Goal: Book appointment/travel/reservation

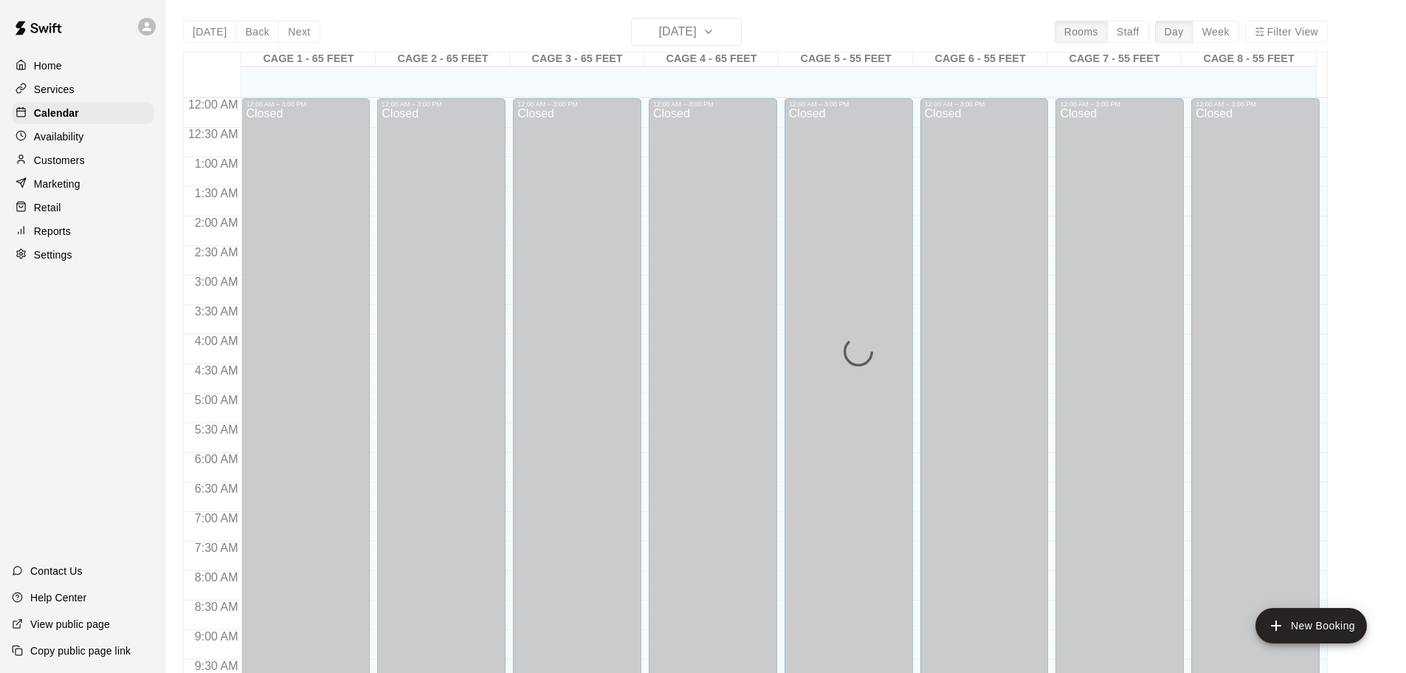
scroll to position [782, 0]
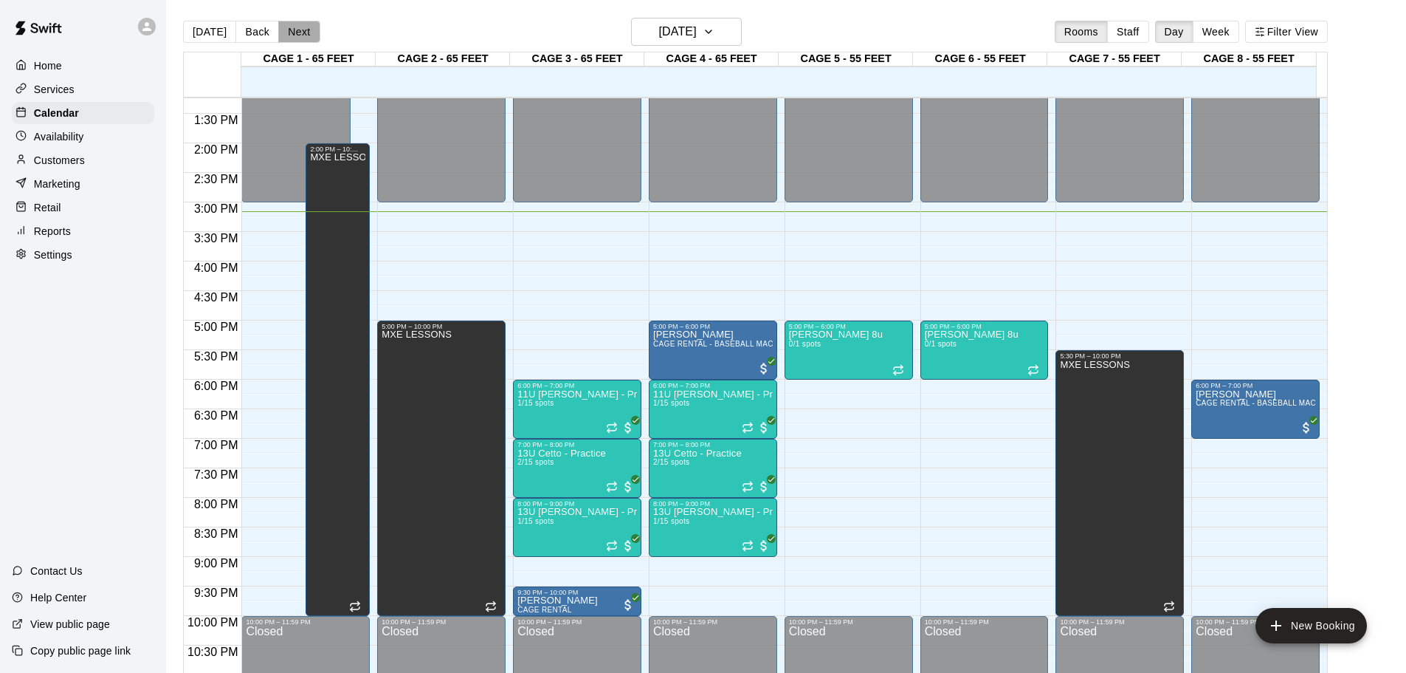
click at [283, 36] on button "Next" at bounding box center [298, 32] width 41 height 22
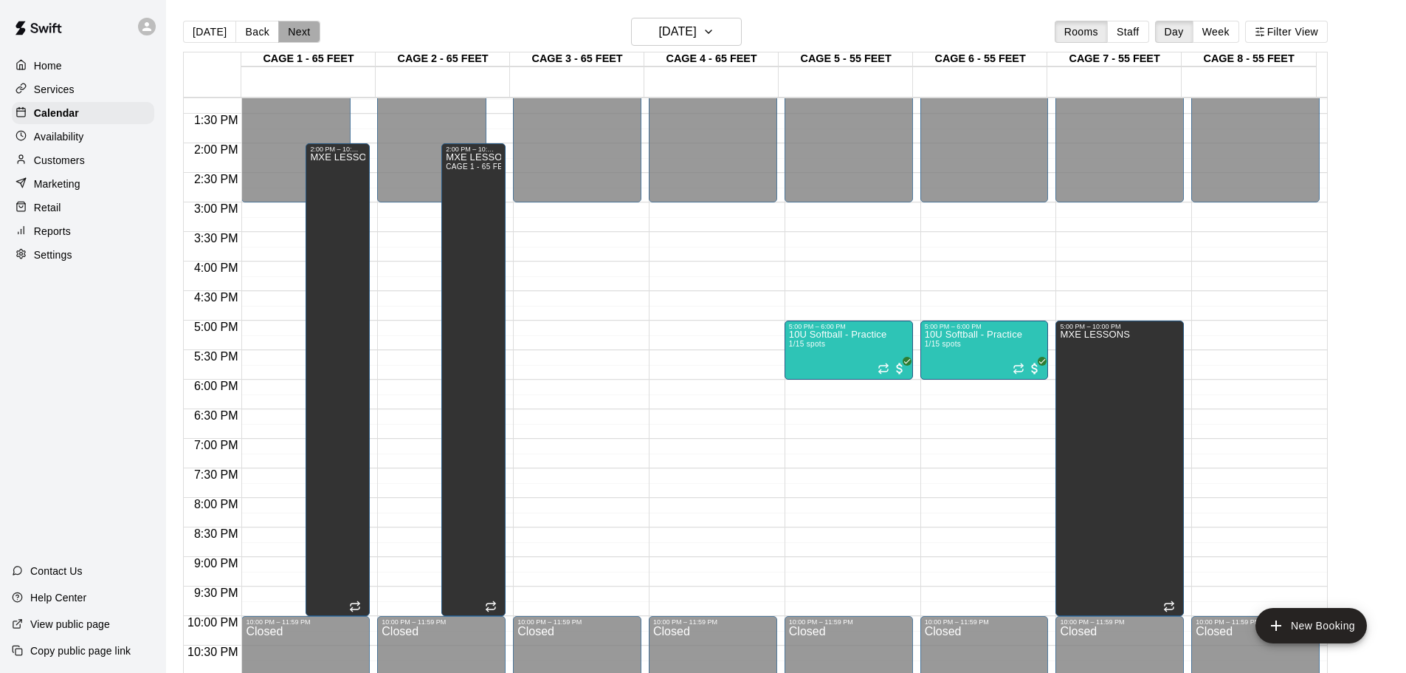
click at [283, 36] on button "Next" at bounding box center [298, 32] width 41 height 22
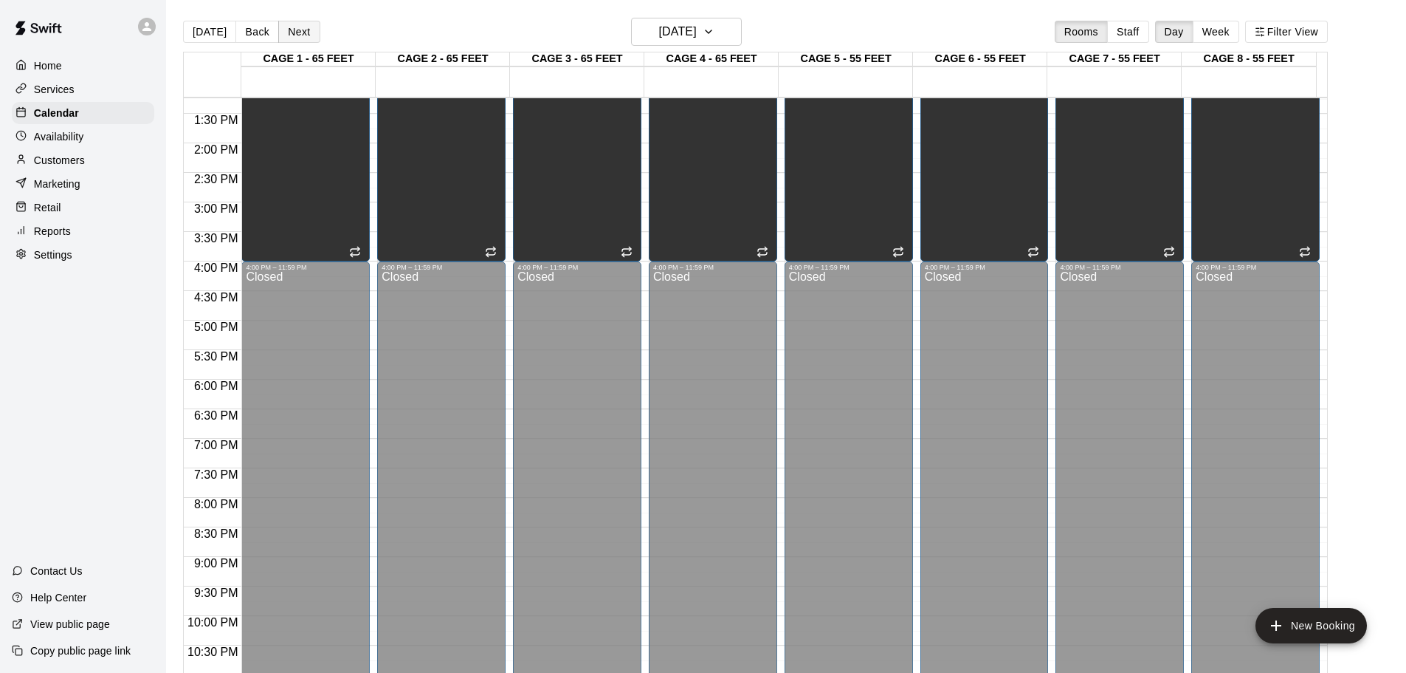
click at [283, 36] on button "Next" at bounding box center [298, 32] width 41 height 22
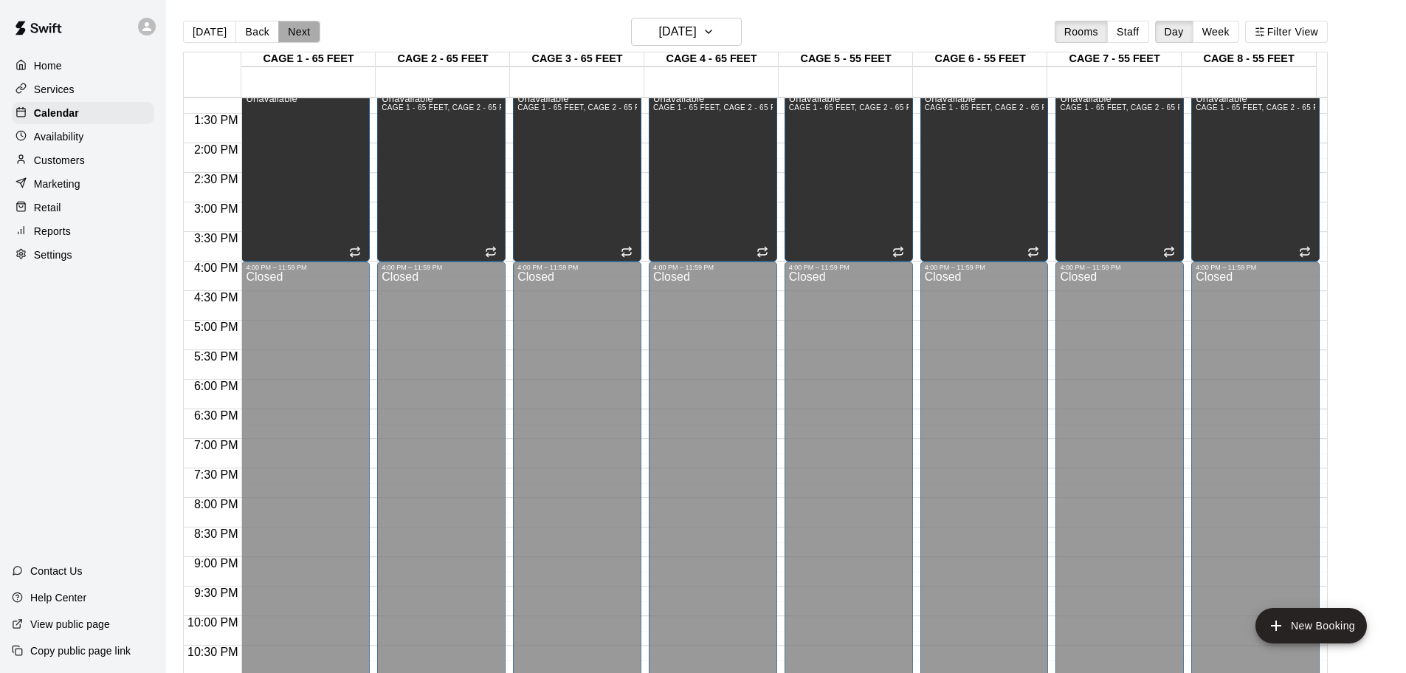
click at [283, 36] on button "Next" at bounding box center [298, 32] width 41 height 22
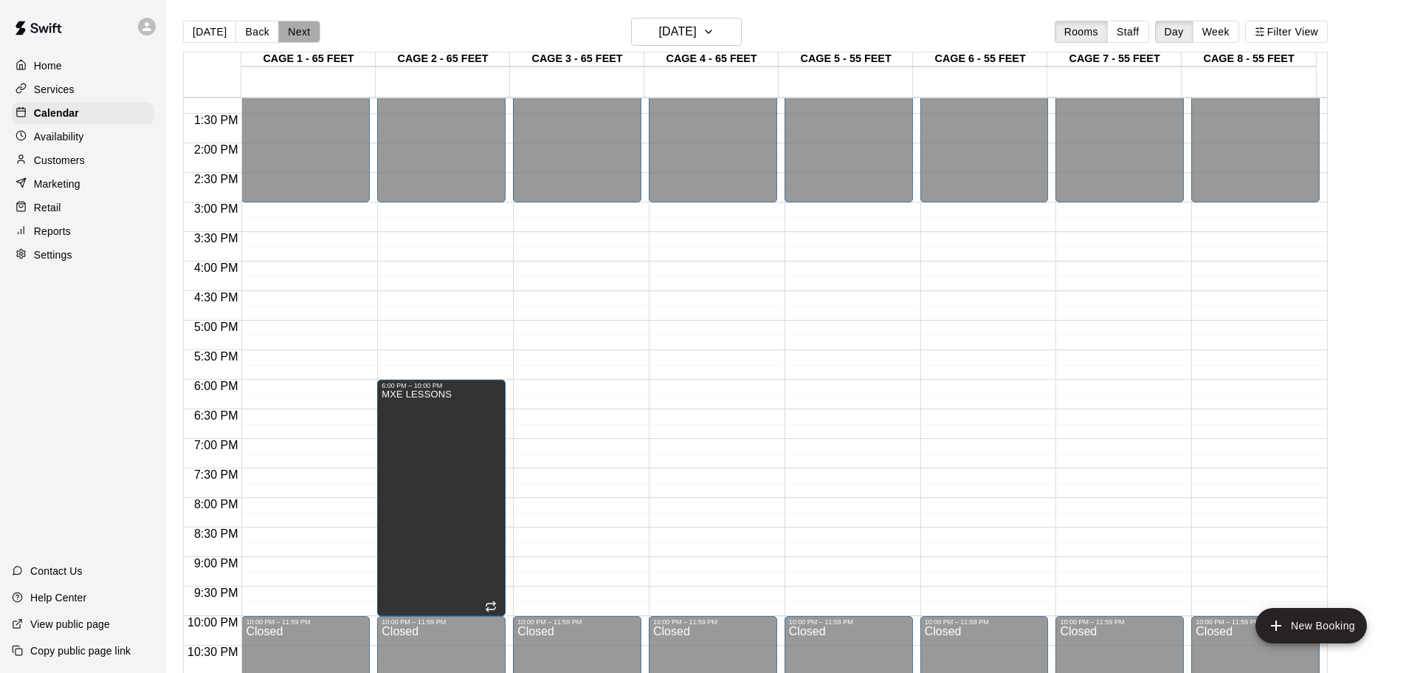
click at [283, 36] on button "Next" at bounding box center [298, 32] width 41 height 22
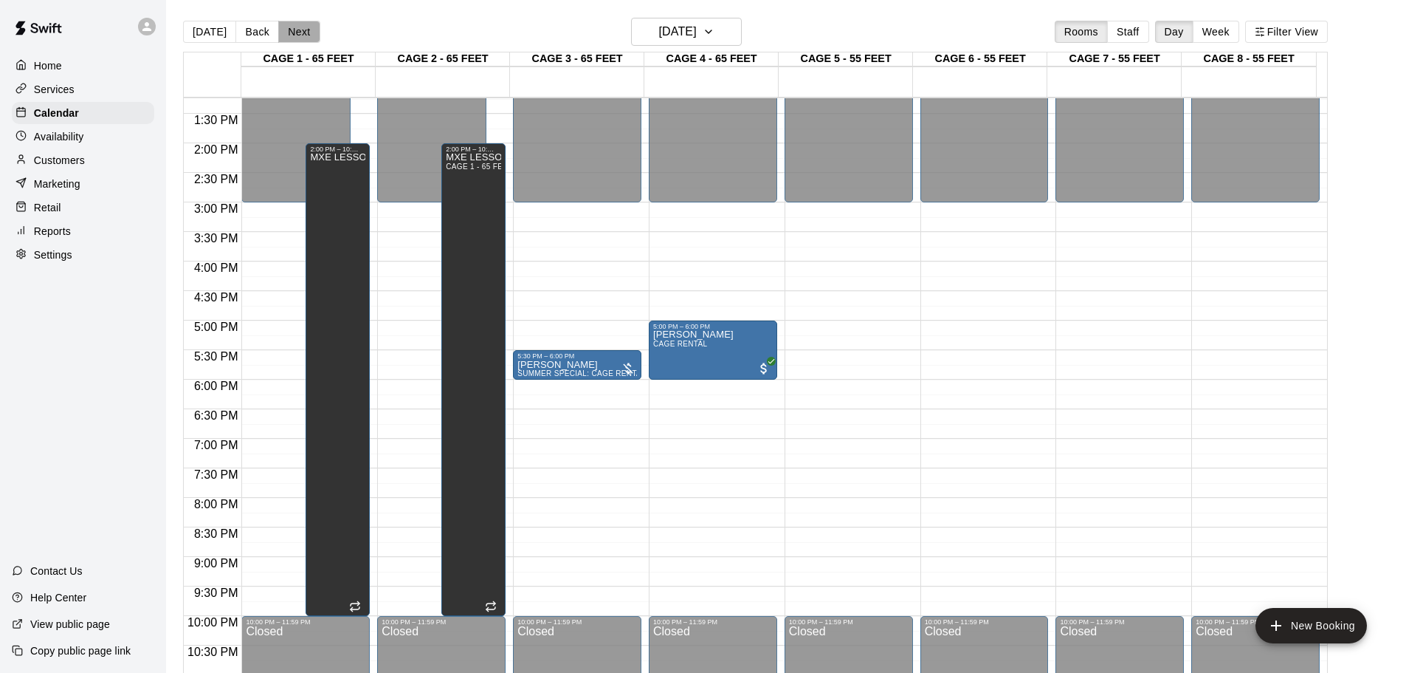
click at [283, 36] on button "Next" at bounding box center [298, 32] width 41 height 22
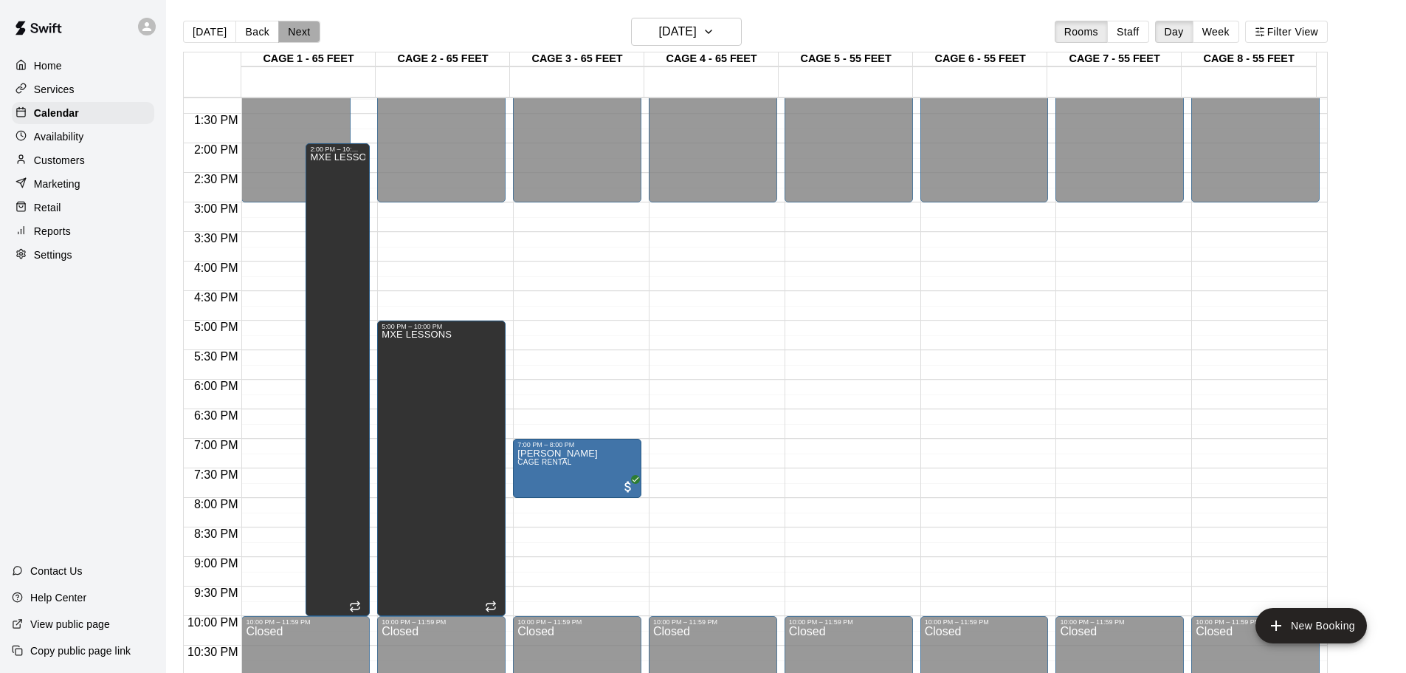
click at [283, 36] on button "Next" at bounding box center [298, 32] width 41 height 22
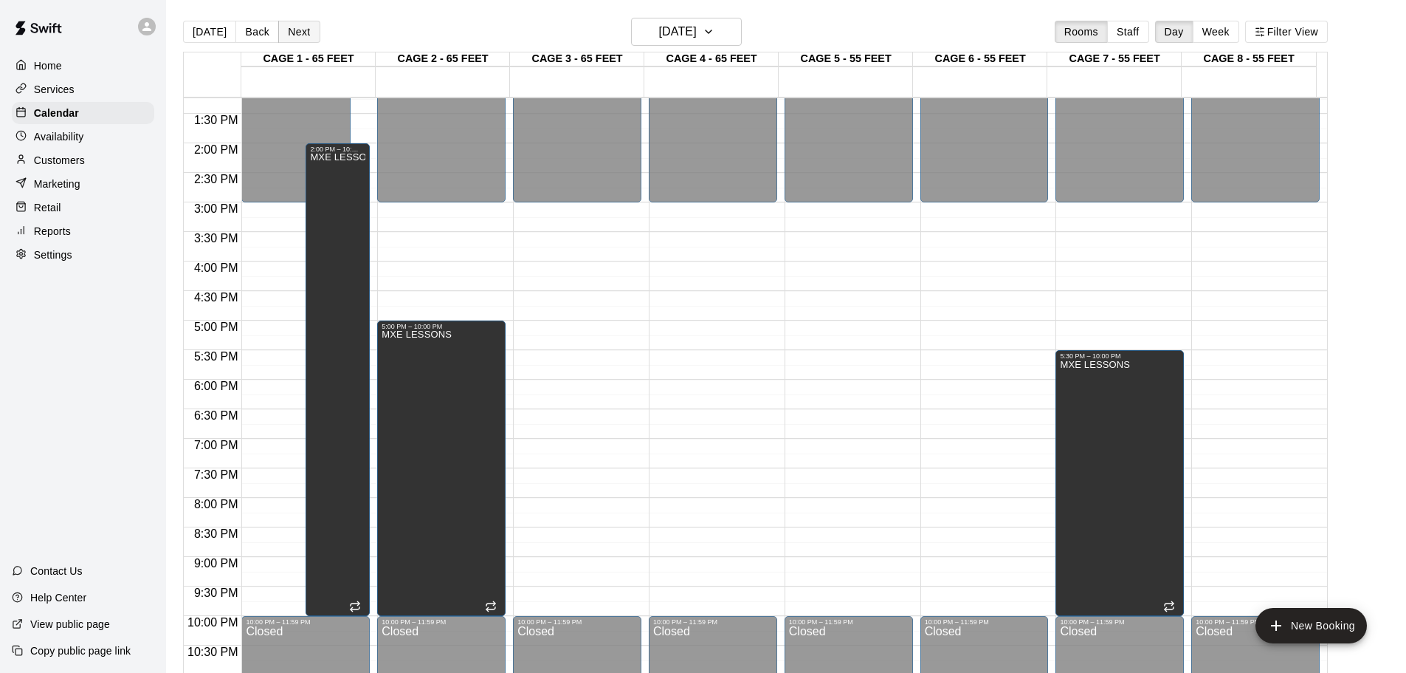
click at [283, 36] on button "Next" at bounding box center [298, 32] width 41 height 22
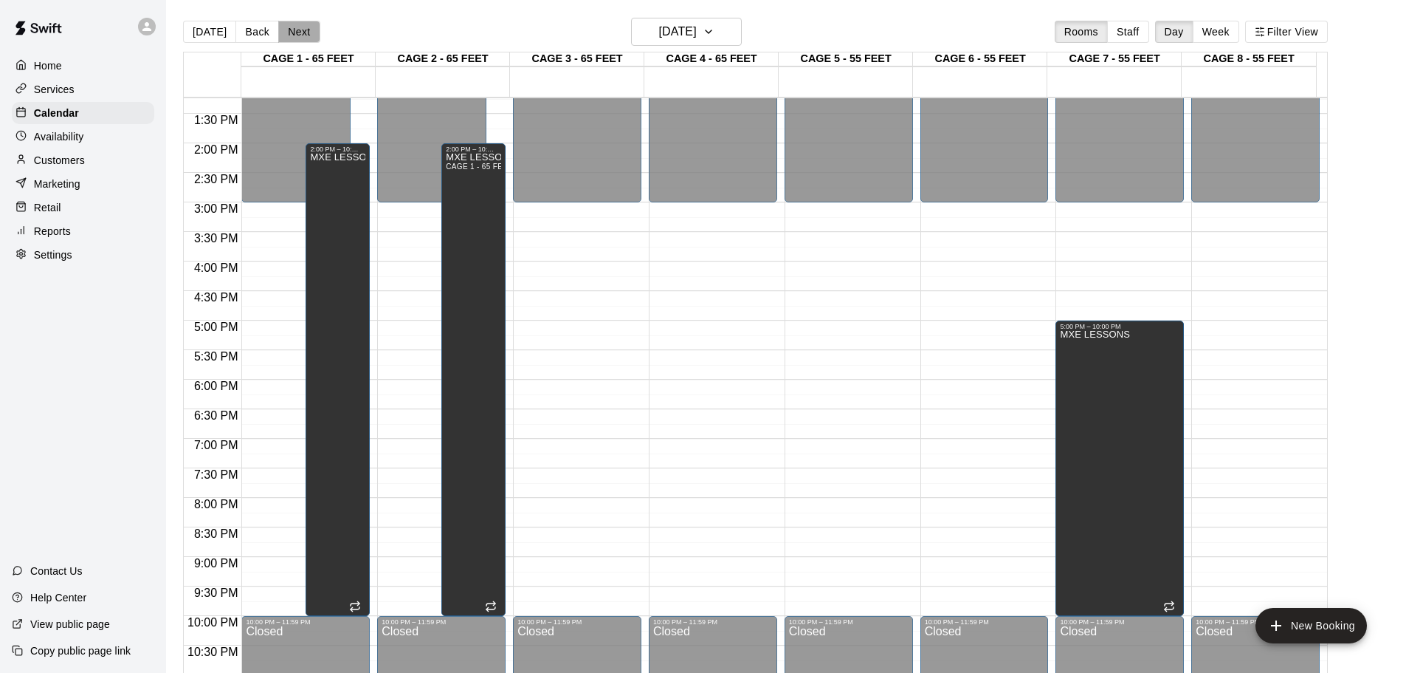
click at [283, 36] on button "Next" at bounding box center [298, 32] width 41 height 22
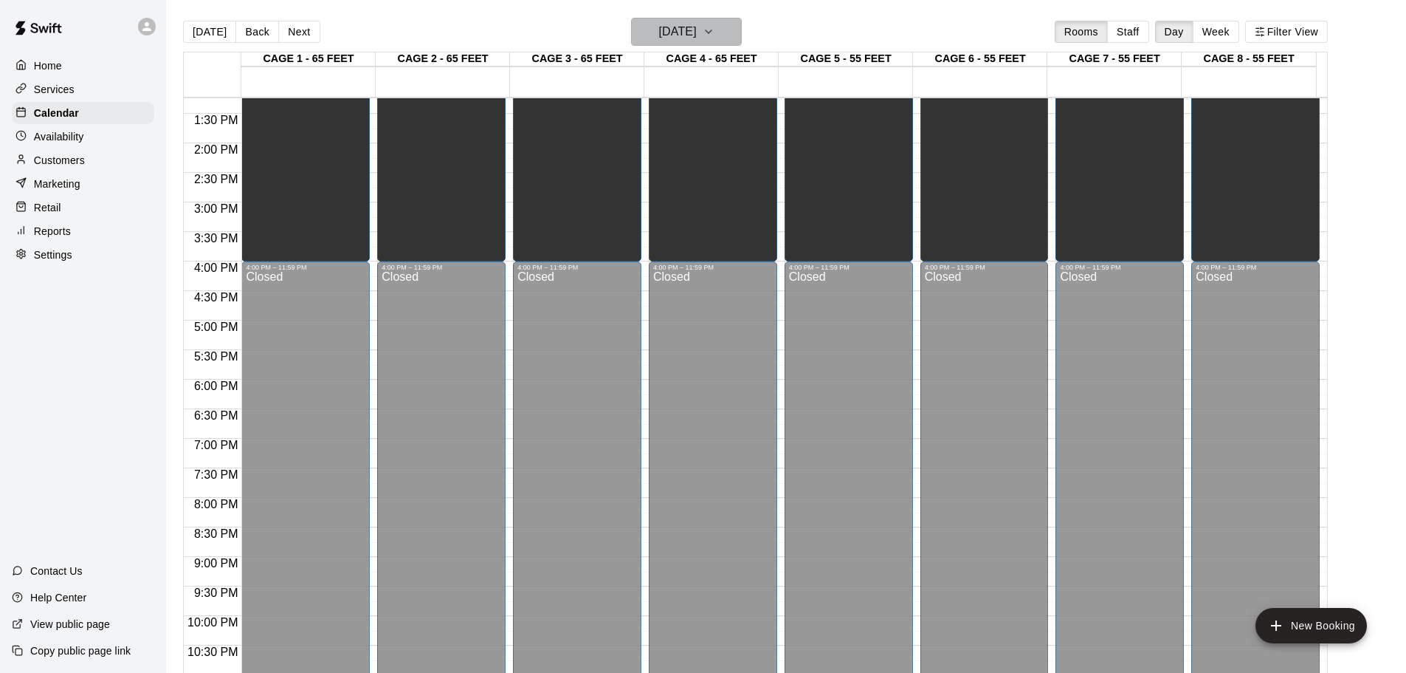
click at [659, 32] on h6 "[DATE]" at bounding box center [678, 31] width 38 height 21
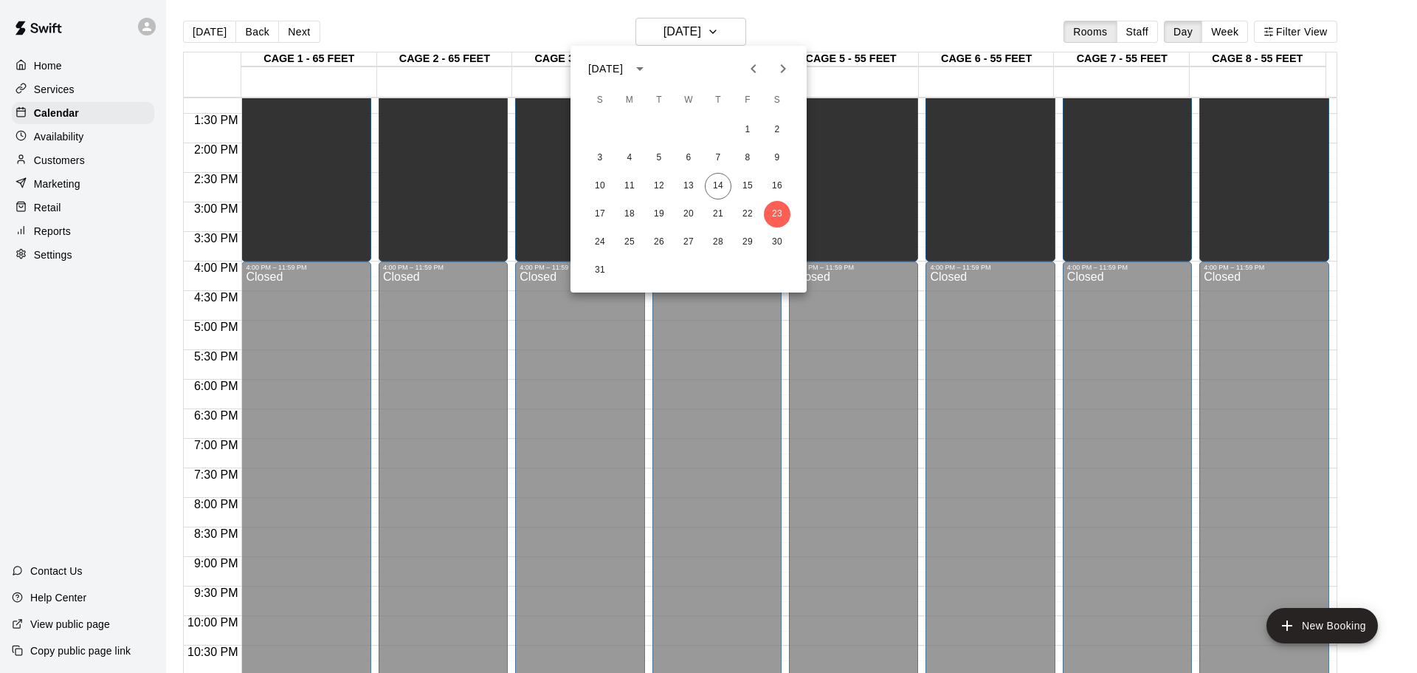
click at [190, 37] on div at bounding box center [708, 336] width 1417 height 673
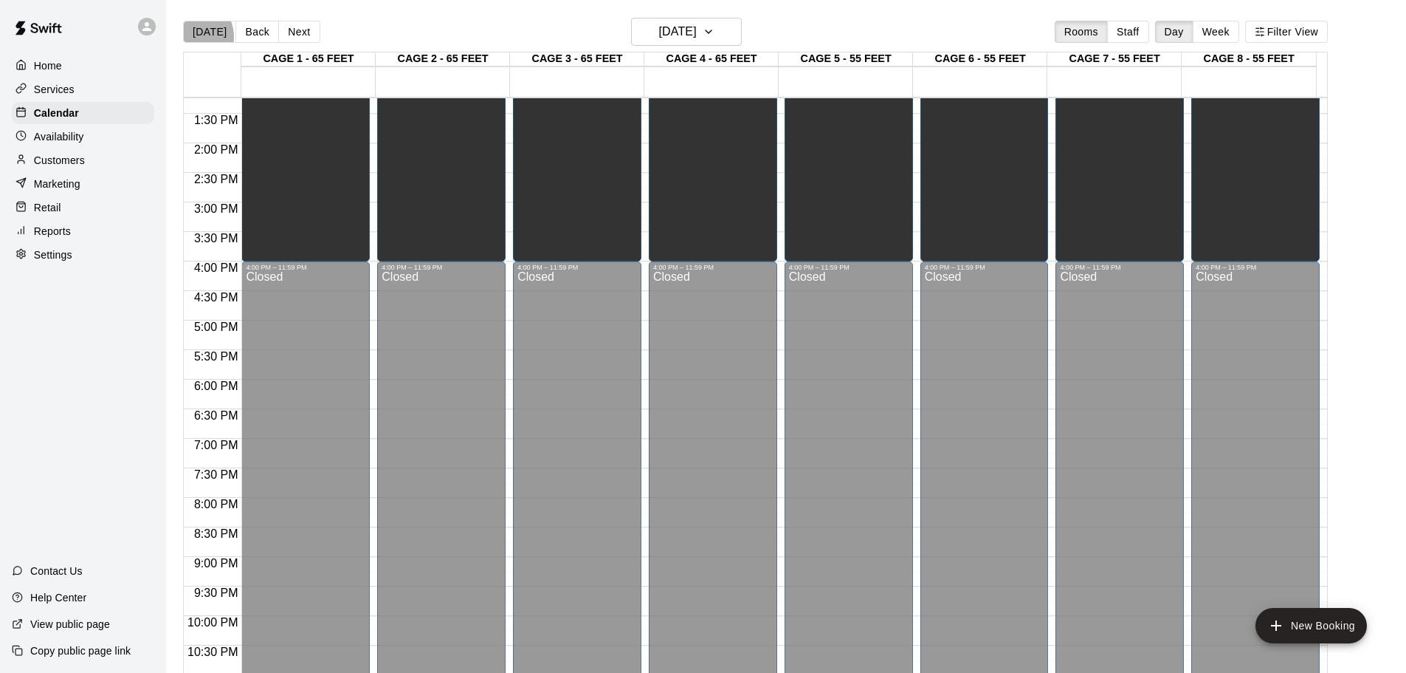
click at [190, 37] on button "[DATE]" at bounding box center [209, 32] width 53 height 22
